Goal: Check status: Check status

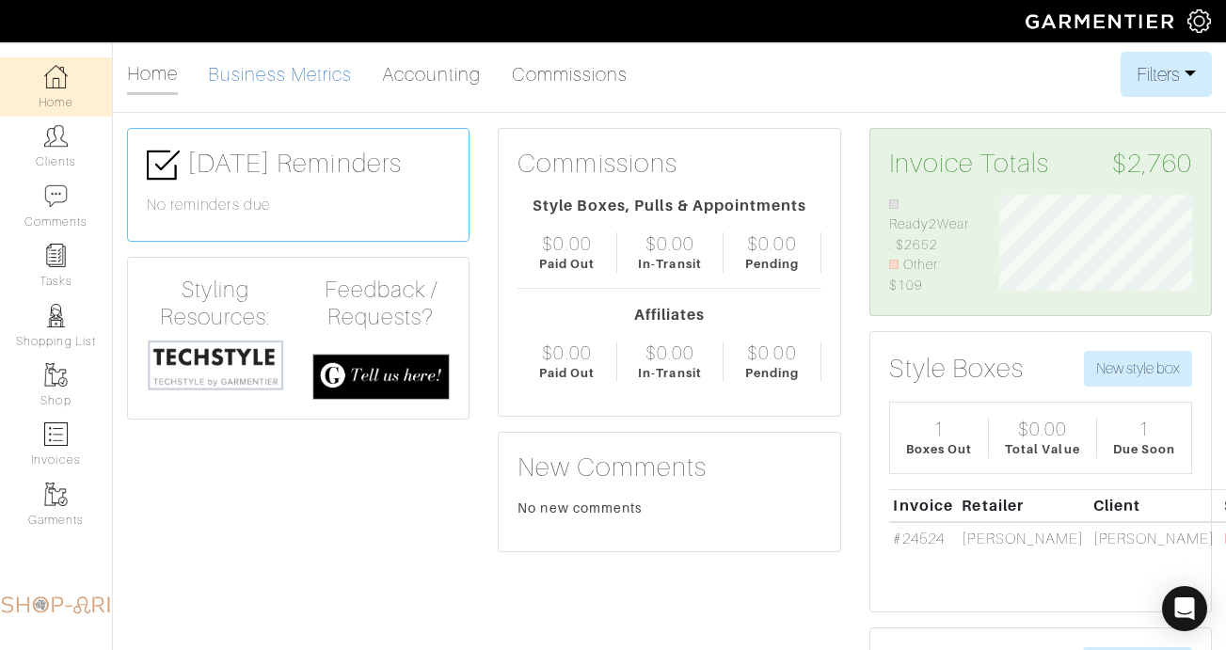
scroll to position [102, 221]
click at [79, 136] on link "Clients" at bounding box center [56, 146] width 112 height 59
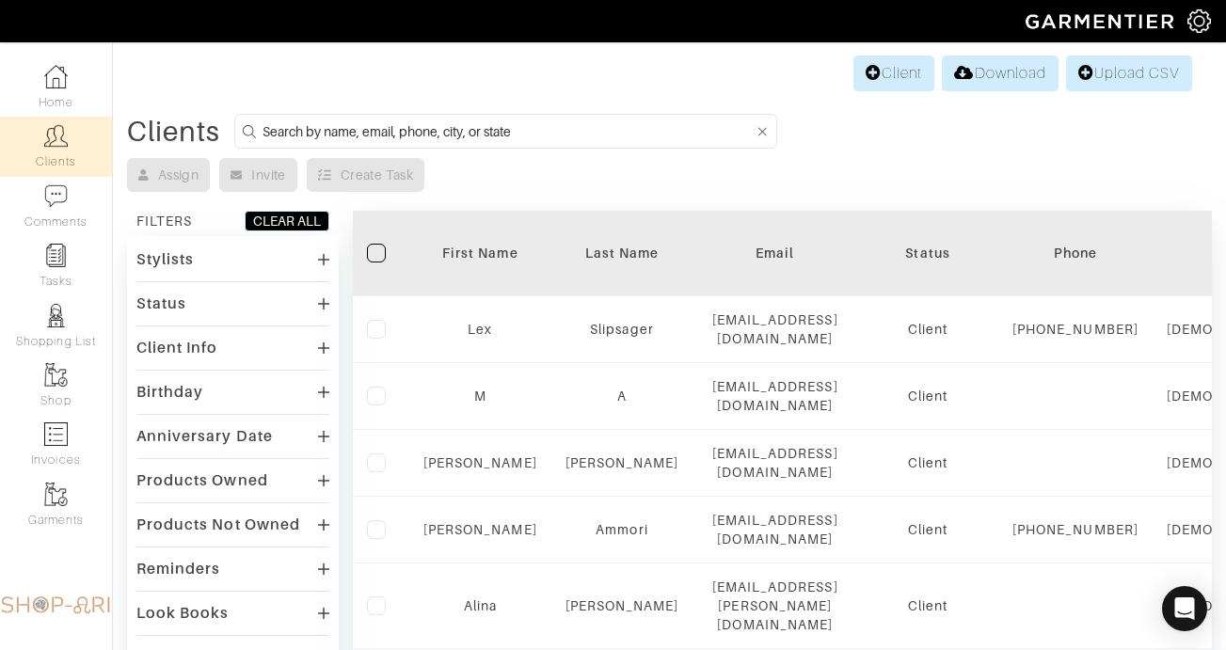
click at [404, 128] on input at bounding box center [508, 132] width 491 height 24
type input "nilam"
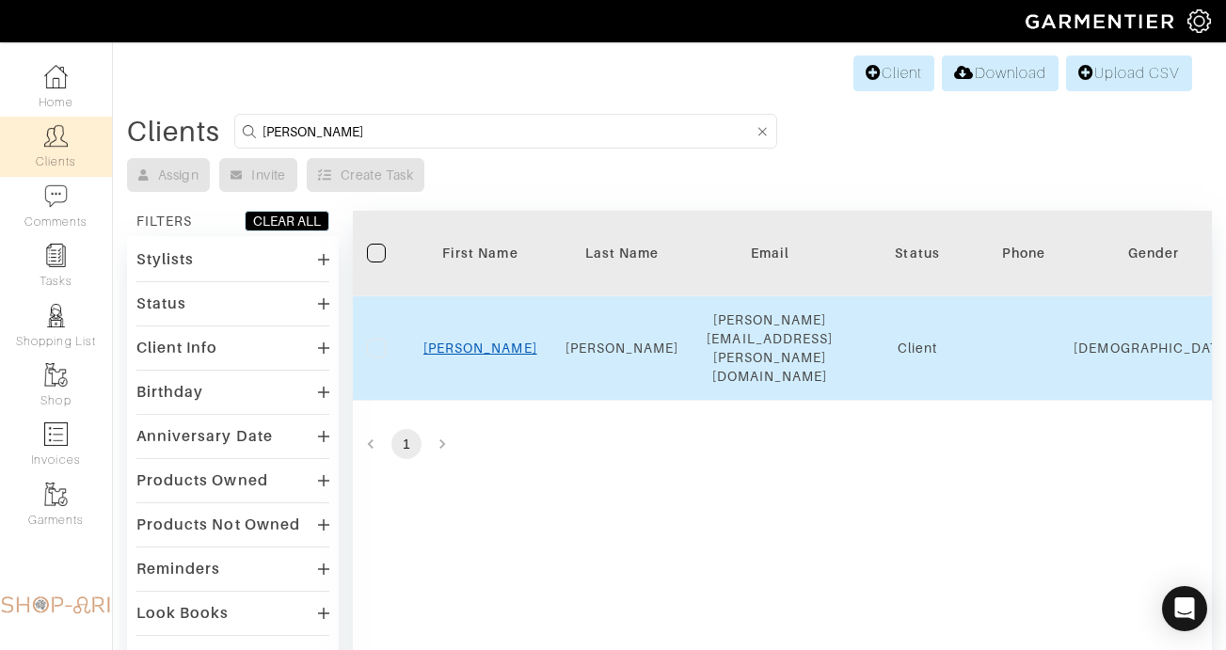
click at [476, 341] on link "Nilam" at bounding box center [481, 348] width 114 height 15
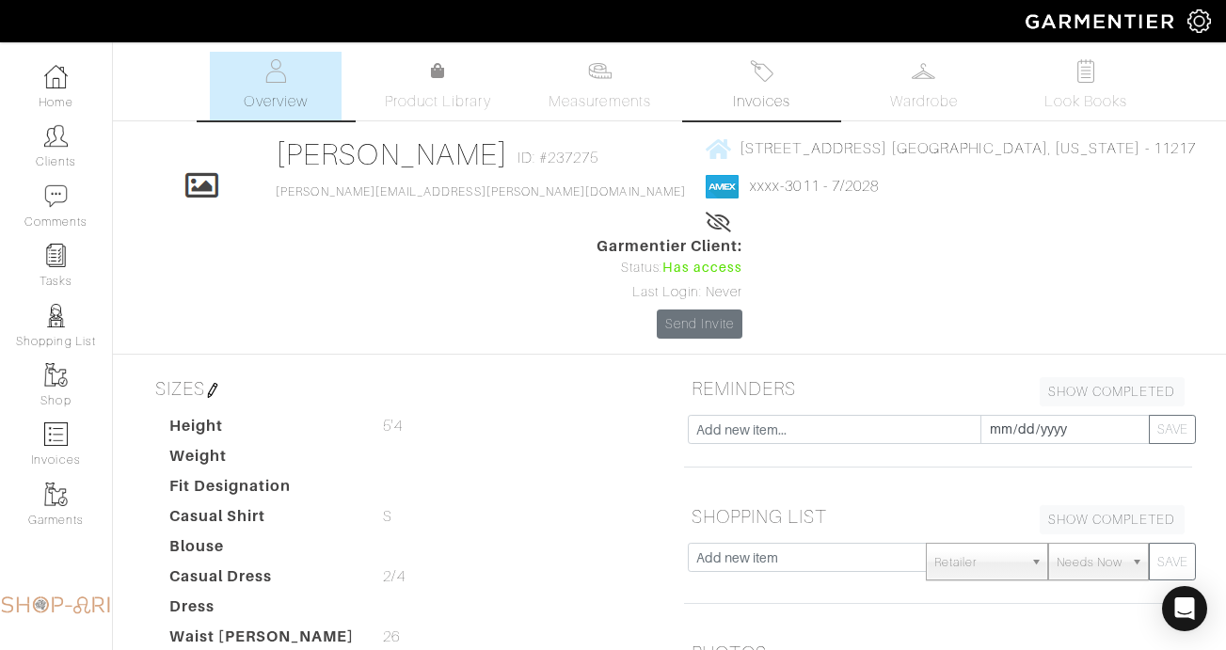
click at [776, 87] on link "Invoices" at bounding box center [763, 86] width 132 height 69
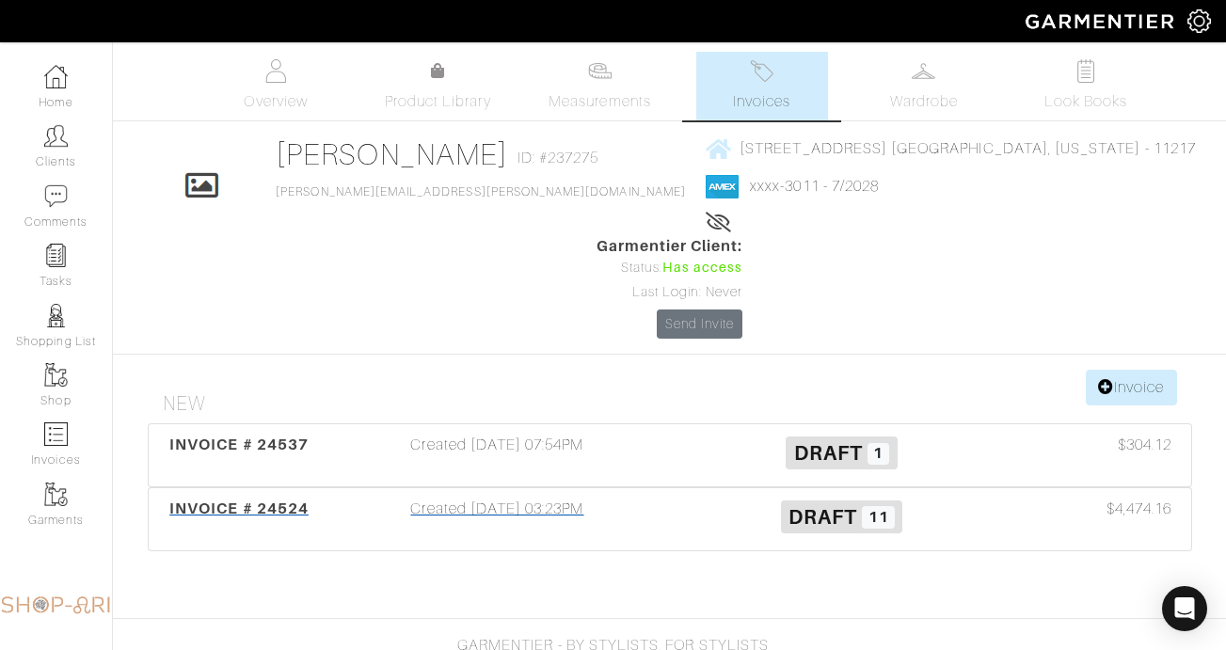
click at [479, 498] on div "Created 09/08/25 03:23PM" at bounding box center [498, 519] width 345 height 43
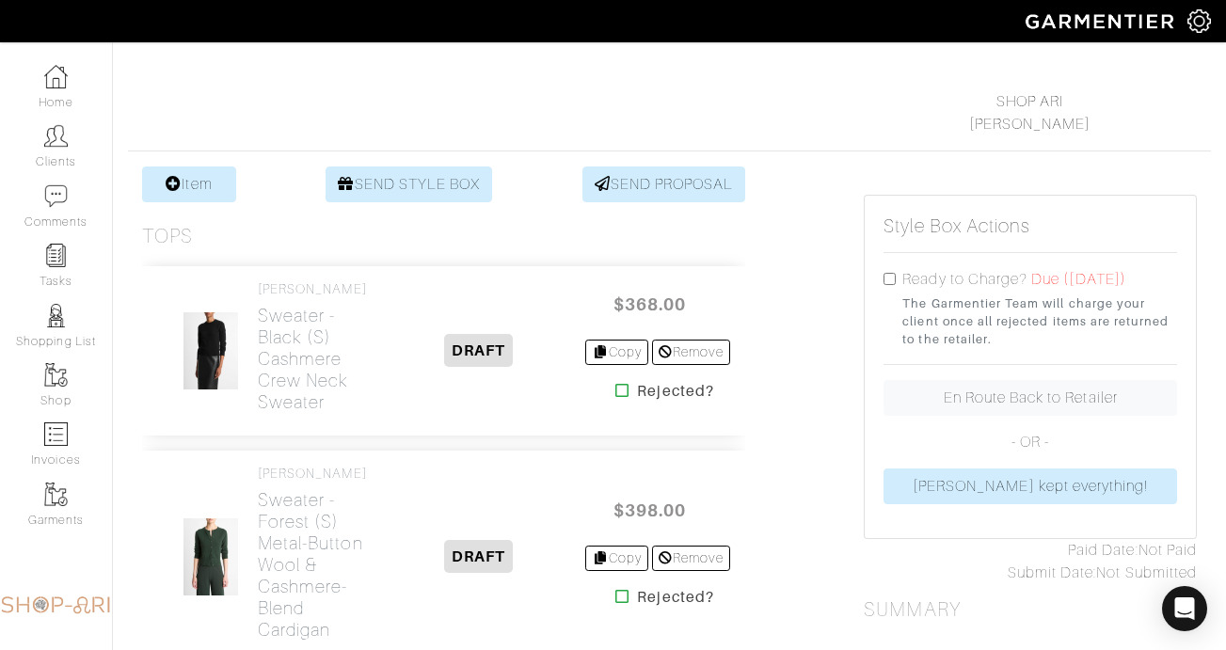
scroll to position [290, 0]
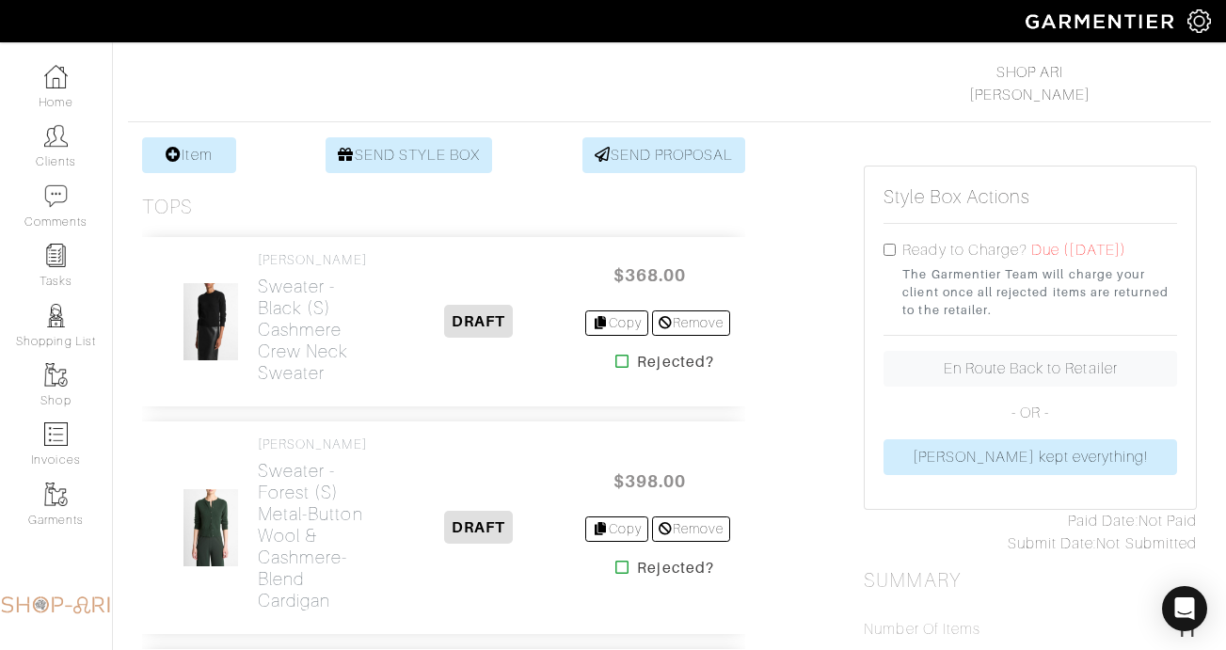
click at [616, 356] on icon at bounding box center [623, 361] width 14 height 15
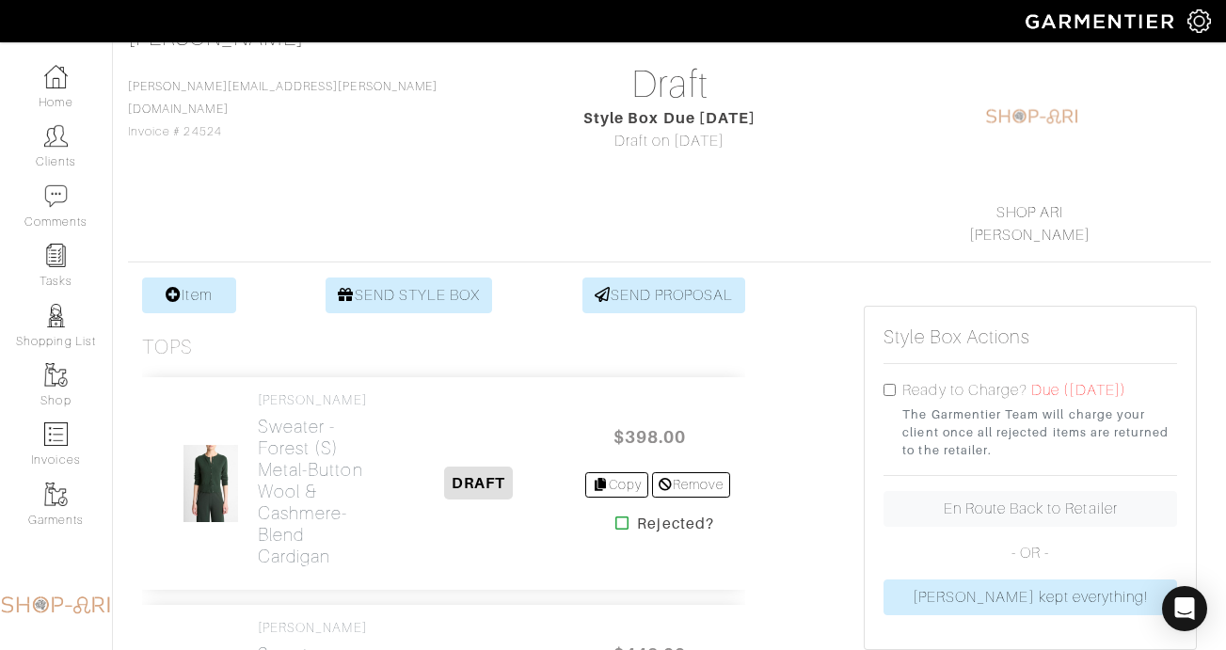
scroll to position [173, 0]
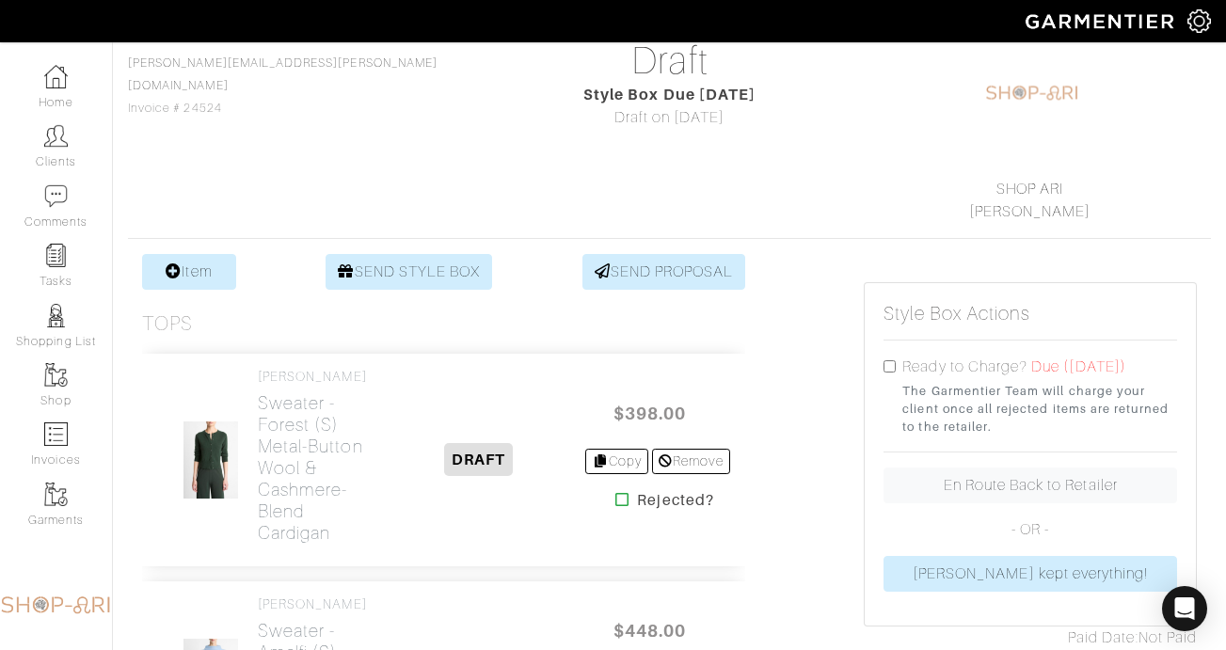
click at [618, 497] on icon at bounding box center [623, 499] width 14 height 15
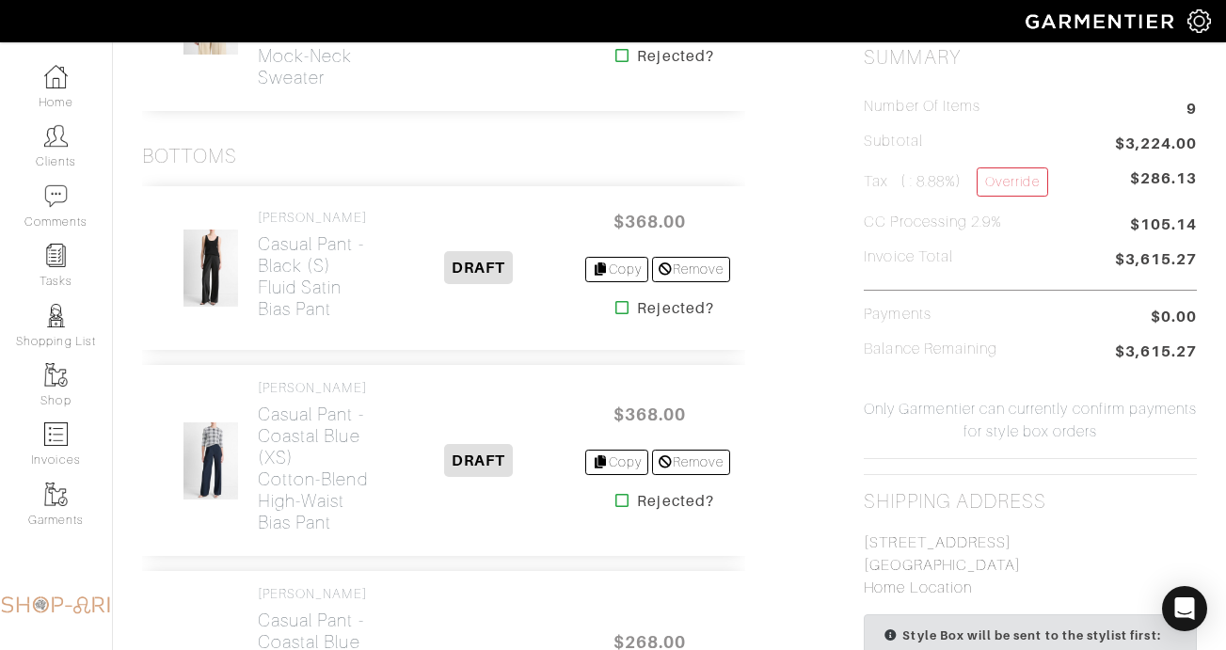
scroll to position [818, 0]
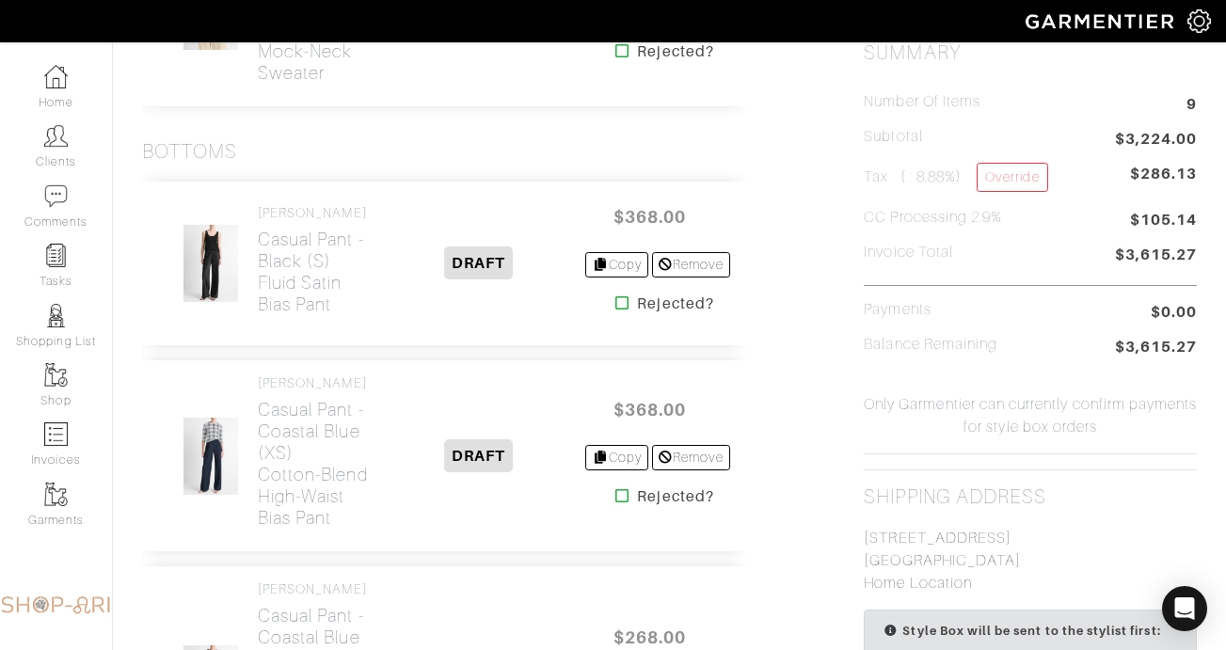
click at [617, 504] on icon at bounding box center [623, 496] width 14 height 15
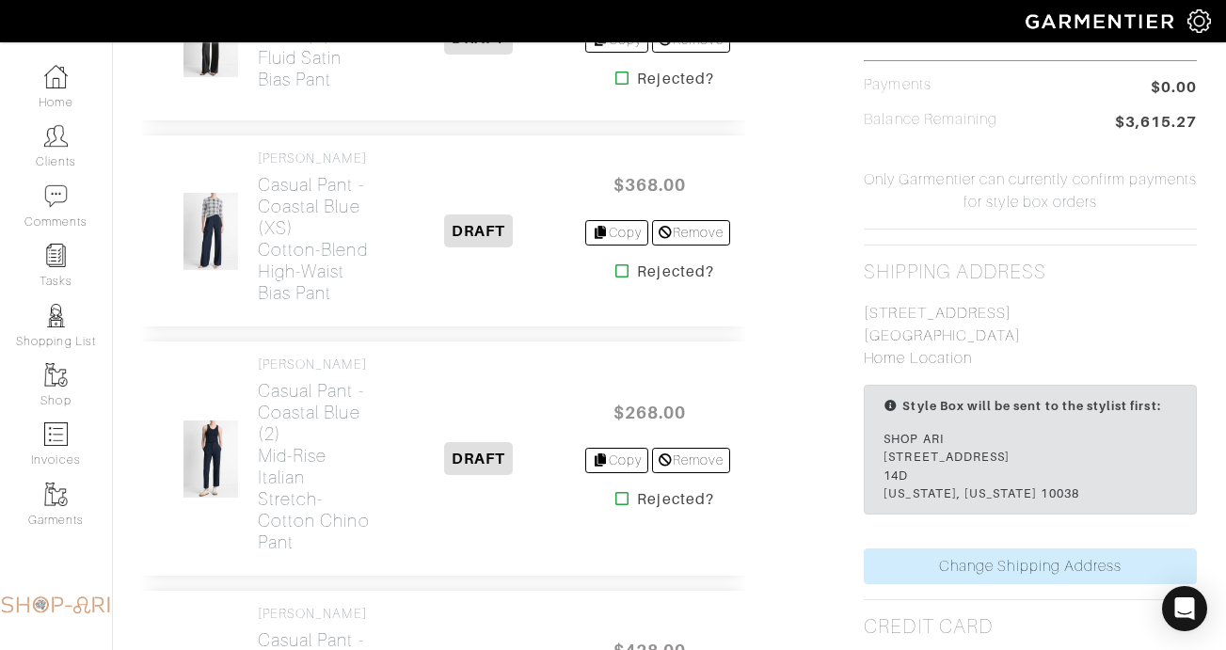
scroll to position [1055, 0]
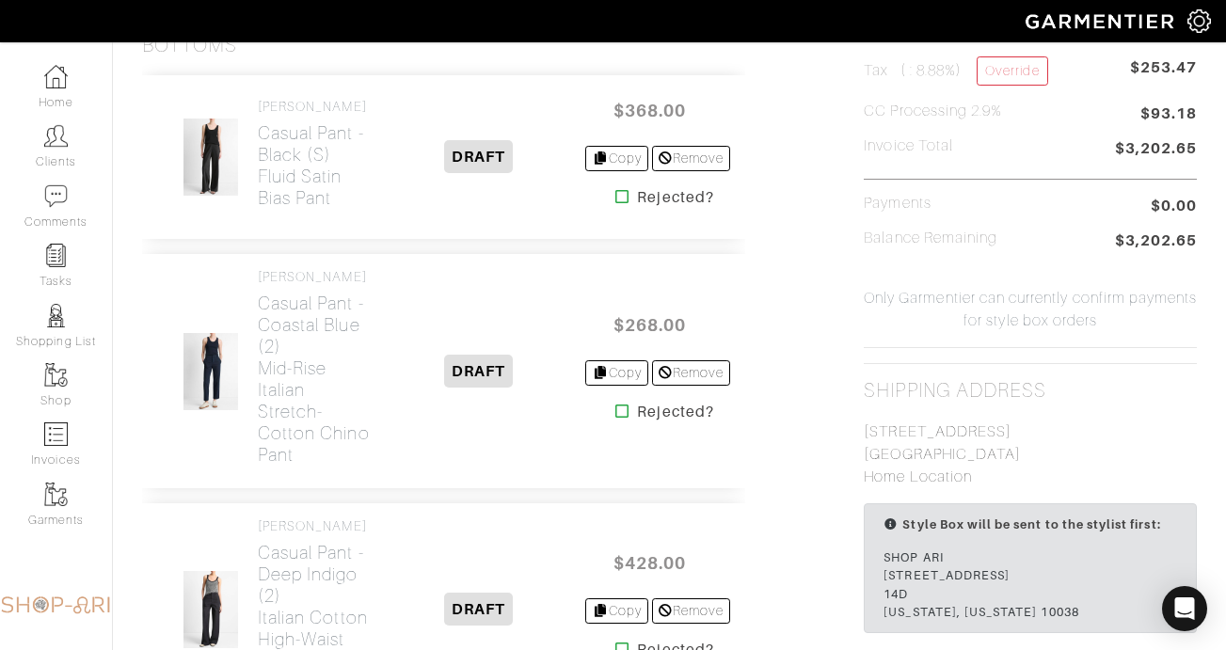
scroll to position [930, 0]
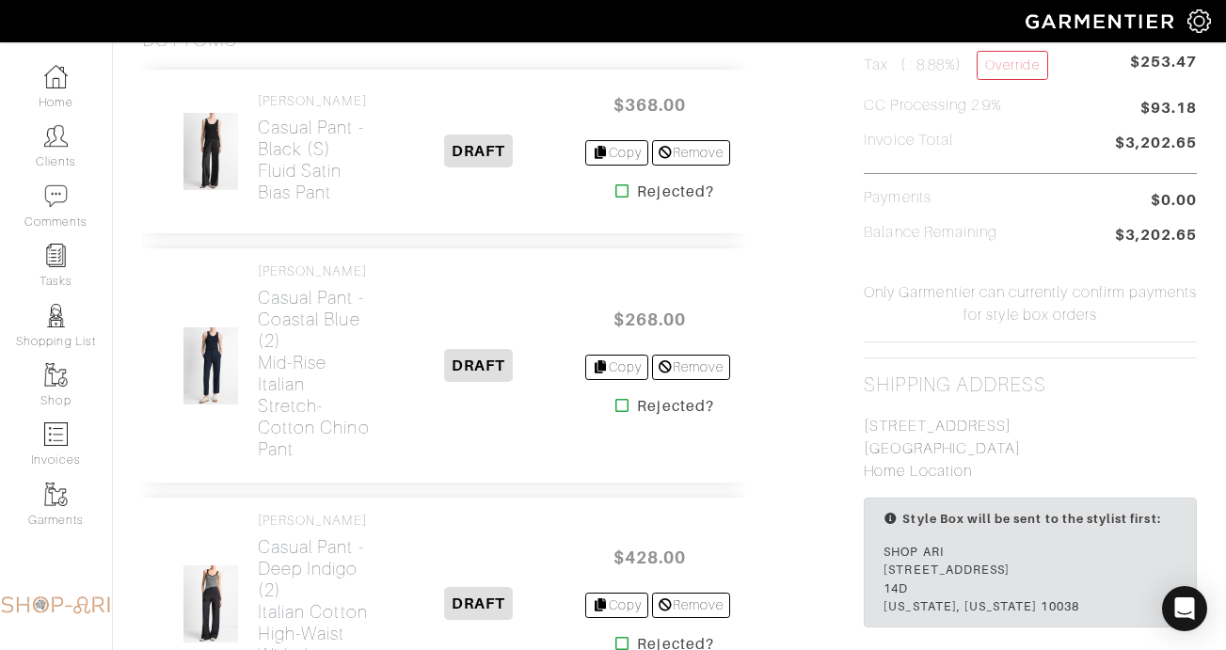
click at [616, 409] on icon at bounding box center [623, 405] width 14 height 15
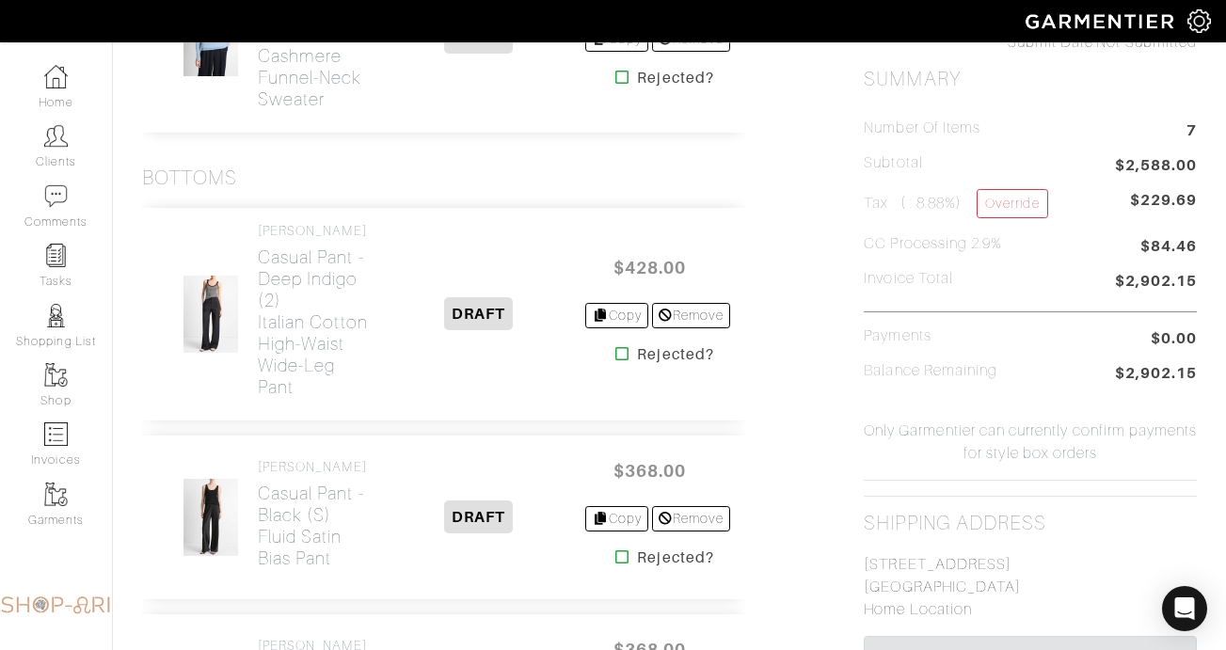
scroll to position [802, 0]
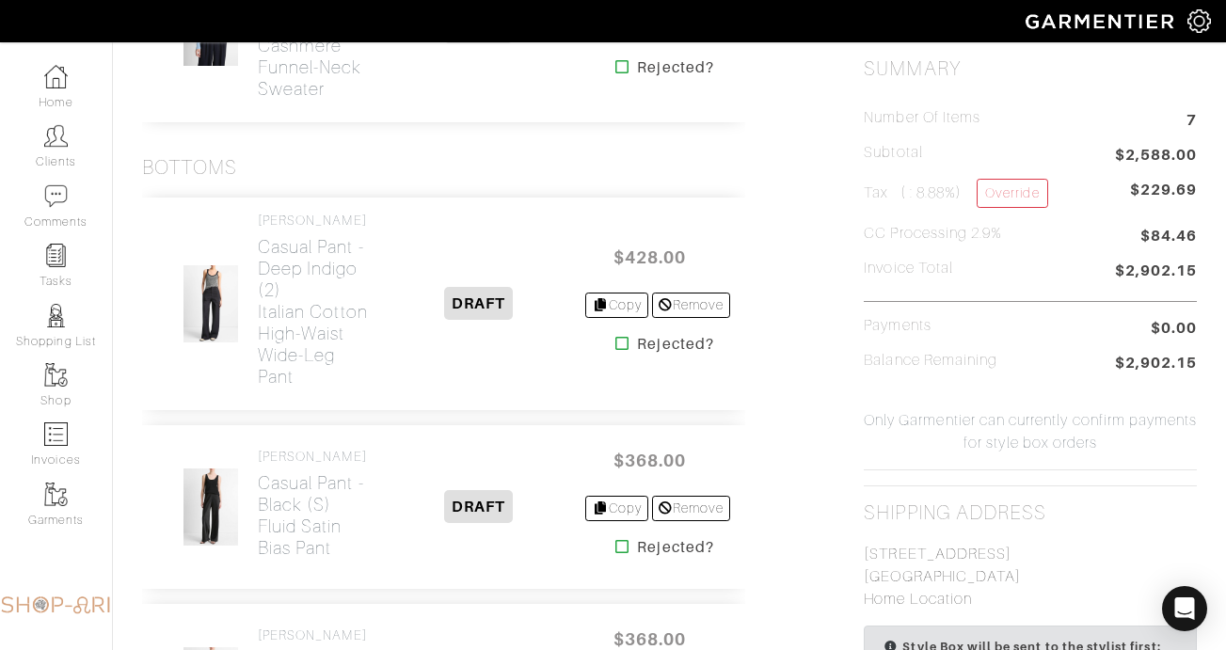
click at [616, 348] on icon at bounding box center [623, 343] width 14 height 15
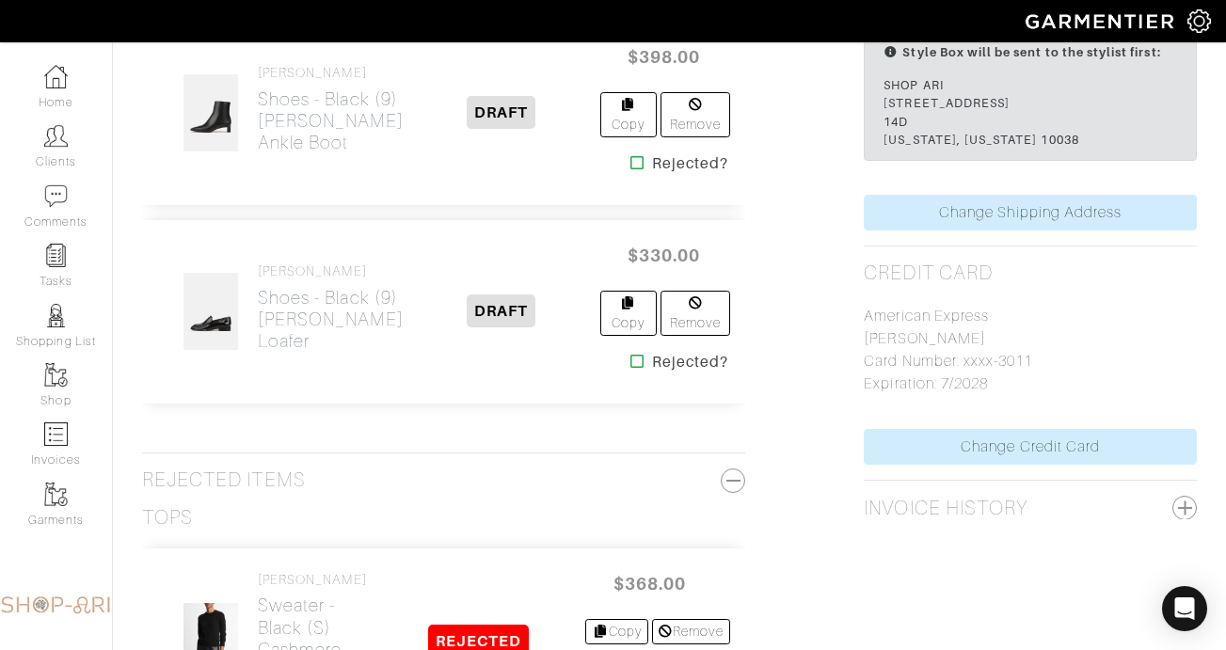
scroll to position [1431, 0]
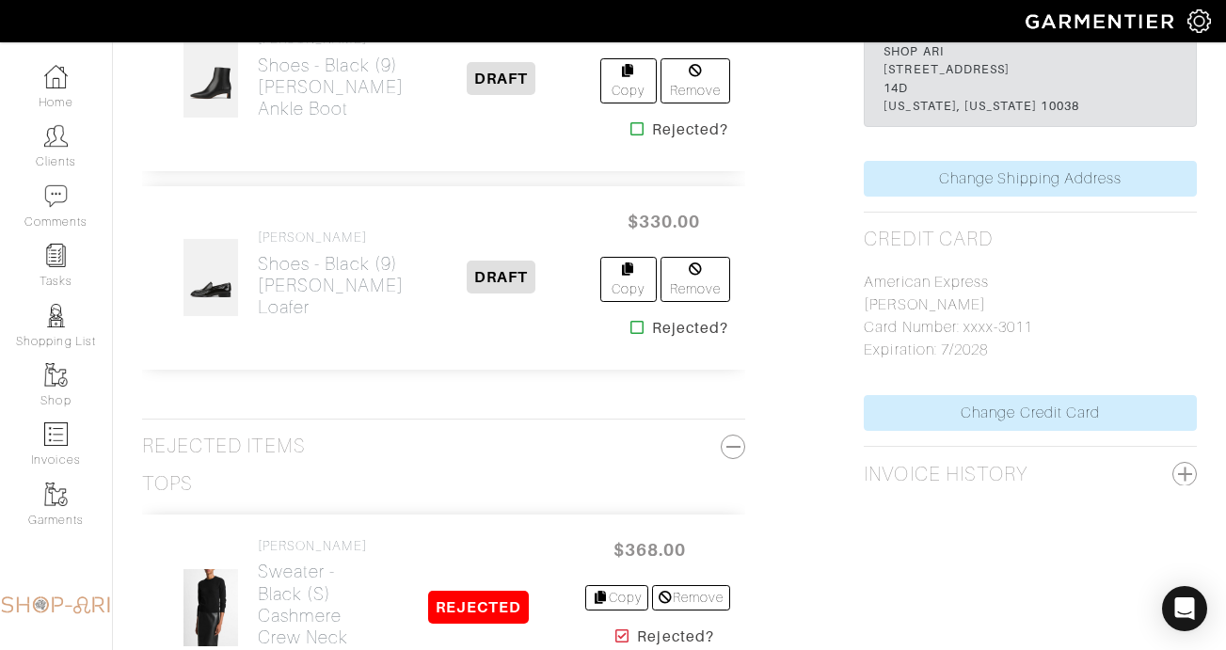
click at [631, 320] on icon at bounding box center [638, 327] width 14 height 15
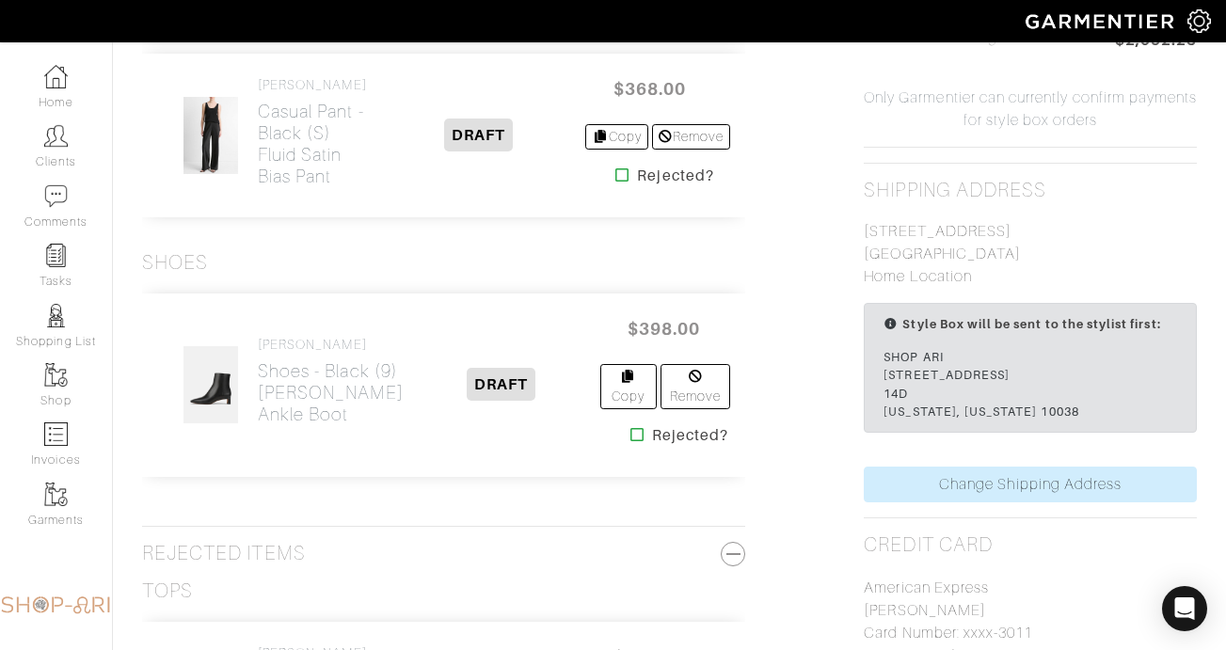
scroll to position [1148, 0]
